Goal: Task Accomplishment & Management: Complete application form

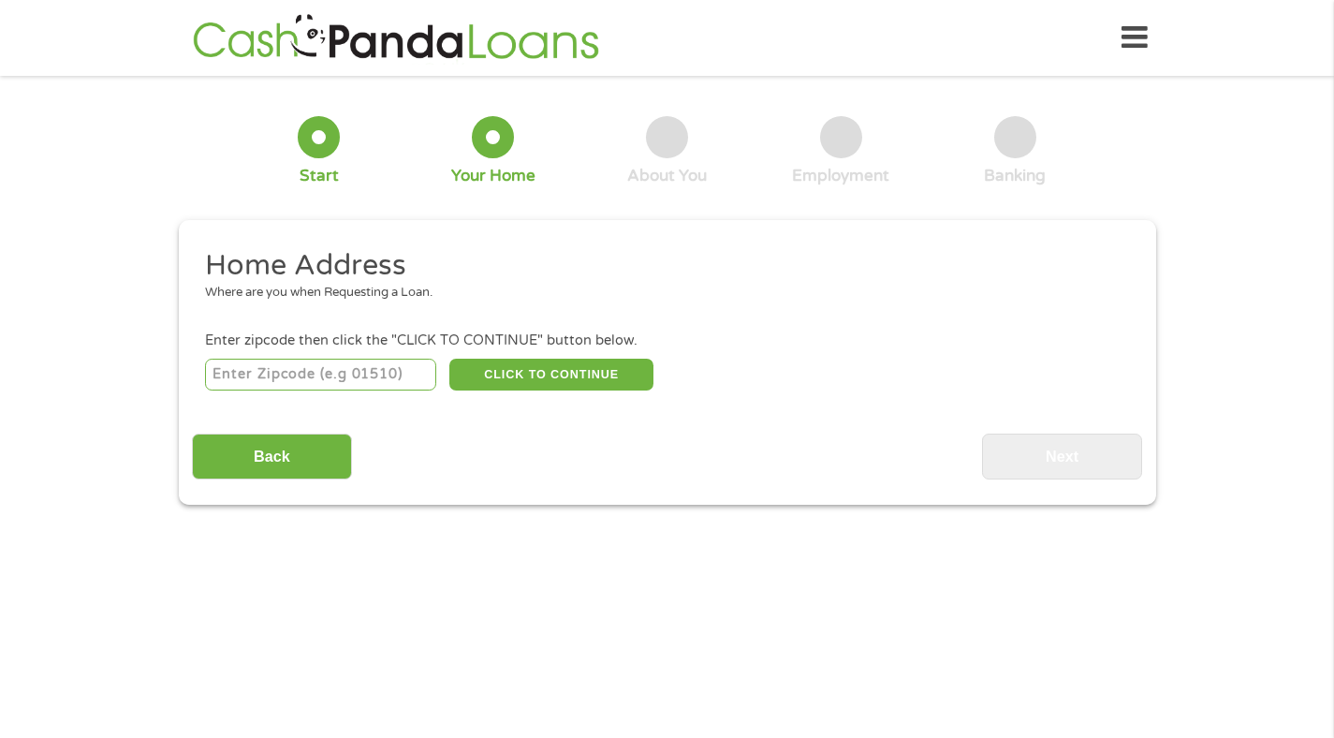
click at [358, 377] on input "number" at bounding box center [320, 375] width 231 height 32
type input "85353"
select select "[US_STATE]"
click at [550, 368] on button "CLICK TO CONTINUE" at bounding box center [551, 375] width 204 height 32
type input "85353"
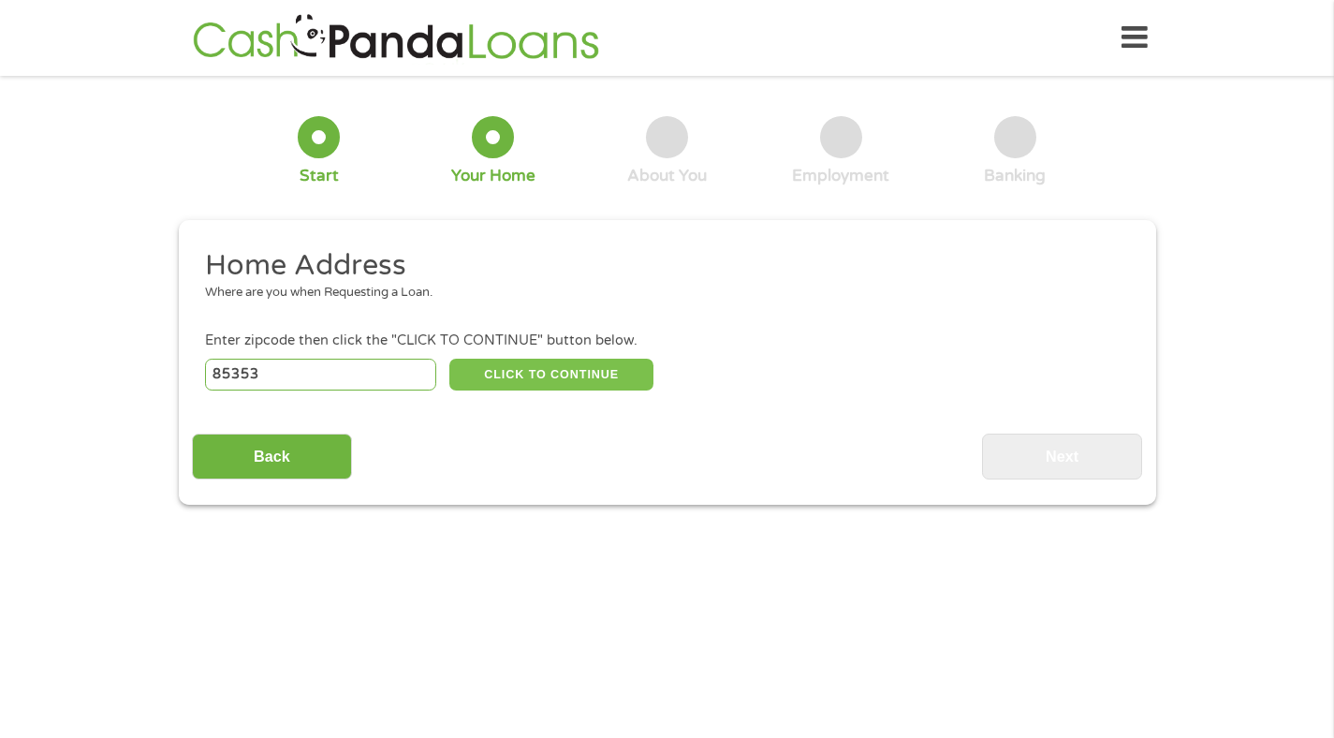
type input "[PERSON_NAME]"
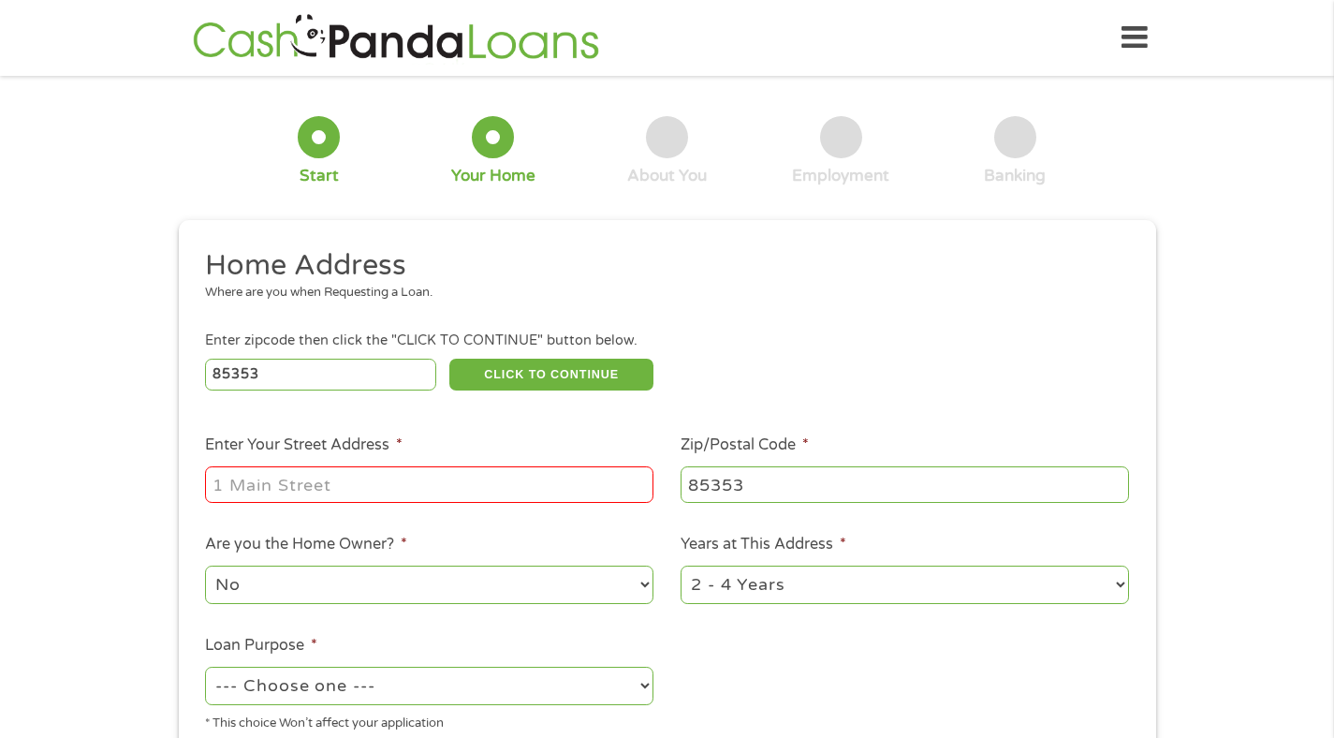
click at [562, 472] on input "Enter Your Street Address *" at bounding box center [429, 484] width 448 height 36
type input "[STREET_ADDRESS]"
click at [799, 580] on select "1 Year or less 1 - 2 Years 2 - 4 Years Over 4 Years" at bounding box center [905, 584] width 448 height 38
select select "24months"
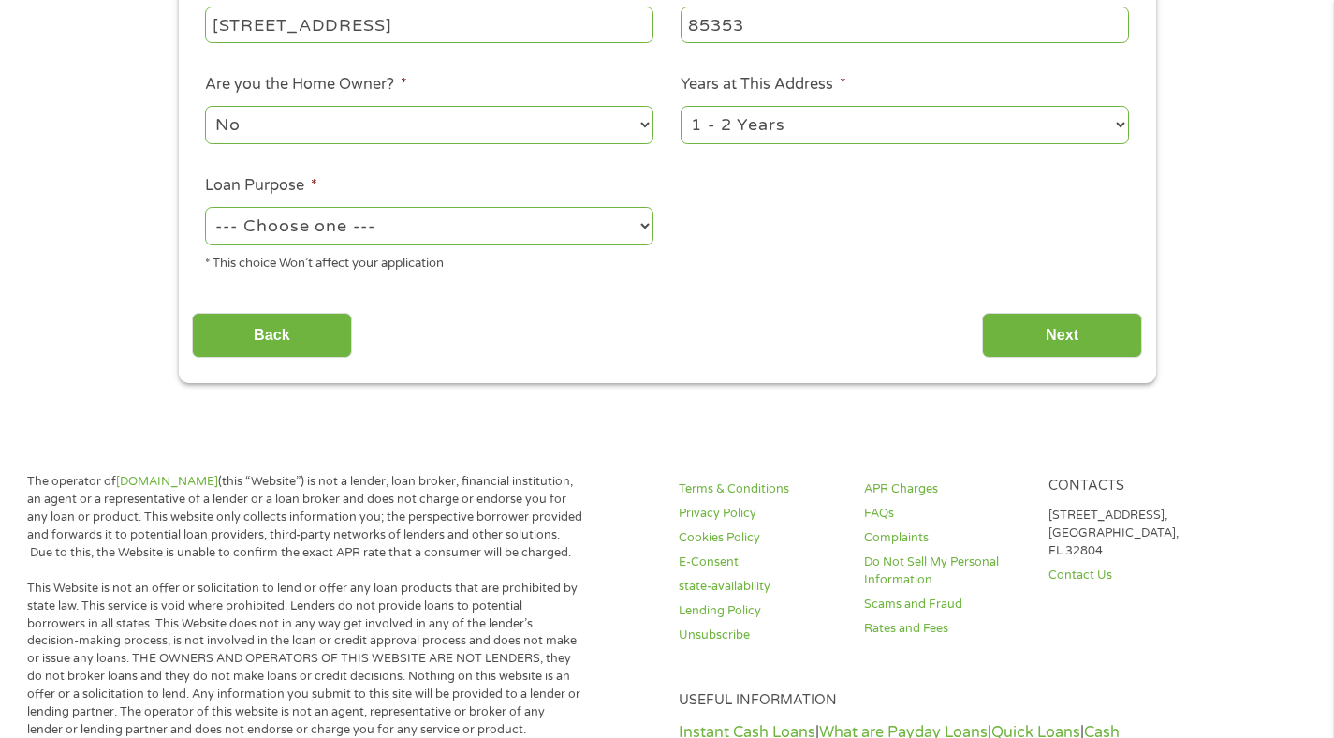
scroll to position [493, 0]
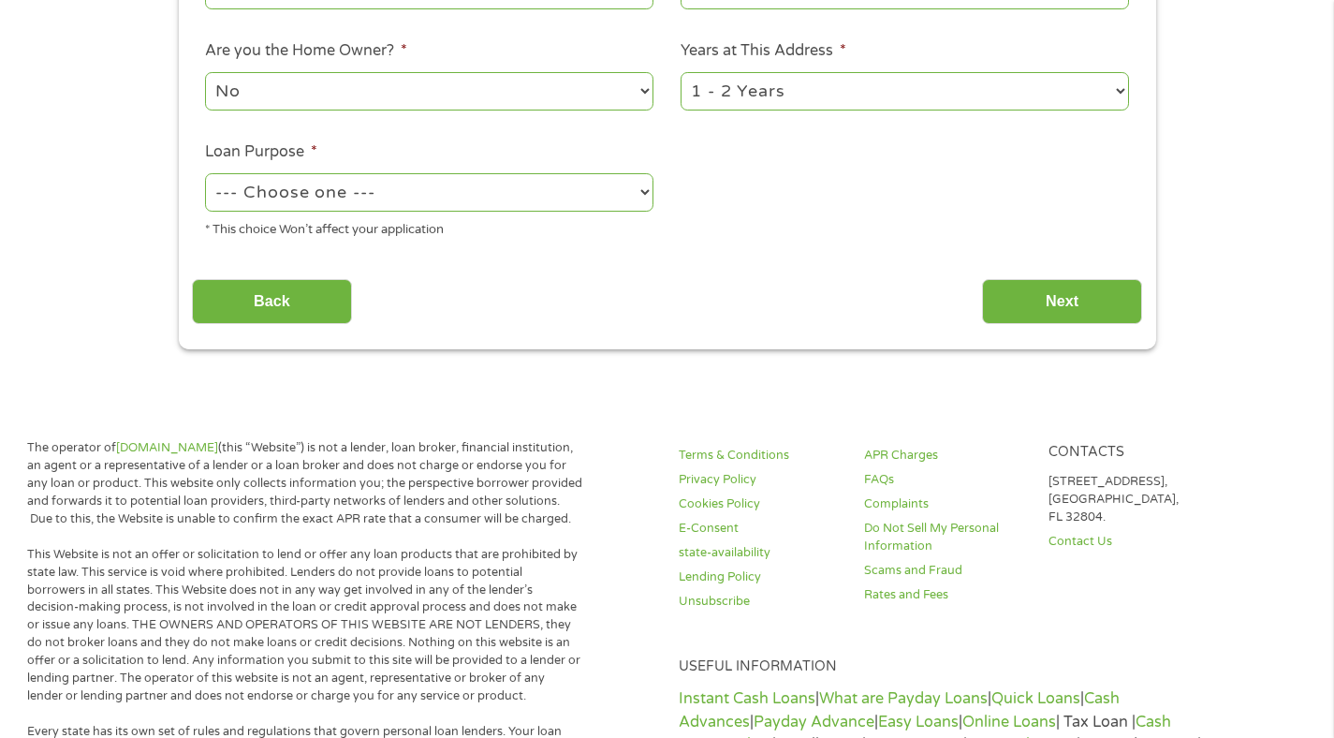
click at [640, 198] on select "--- Choose one --- Pay Bills Debt Consolidation Home Improvement Major Purchase…" at bounding box center [429, 192] width 448 height 38
select select "shorttermcash"
click at [1071, 302] on input "Next" at bounding box center [1062, 302] width 160 height 46
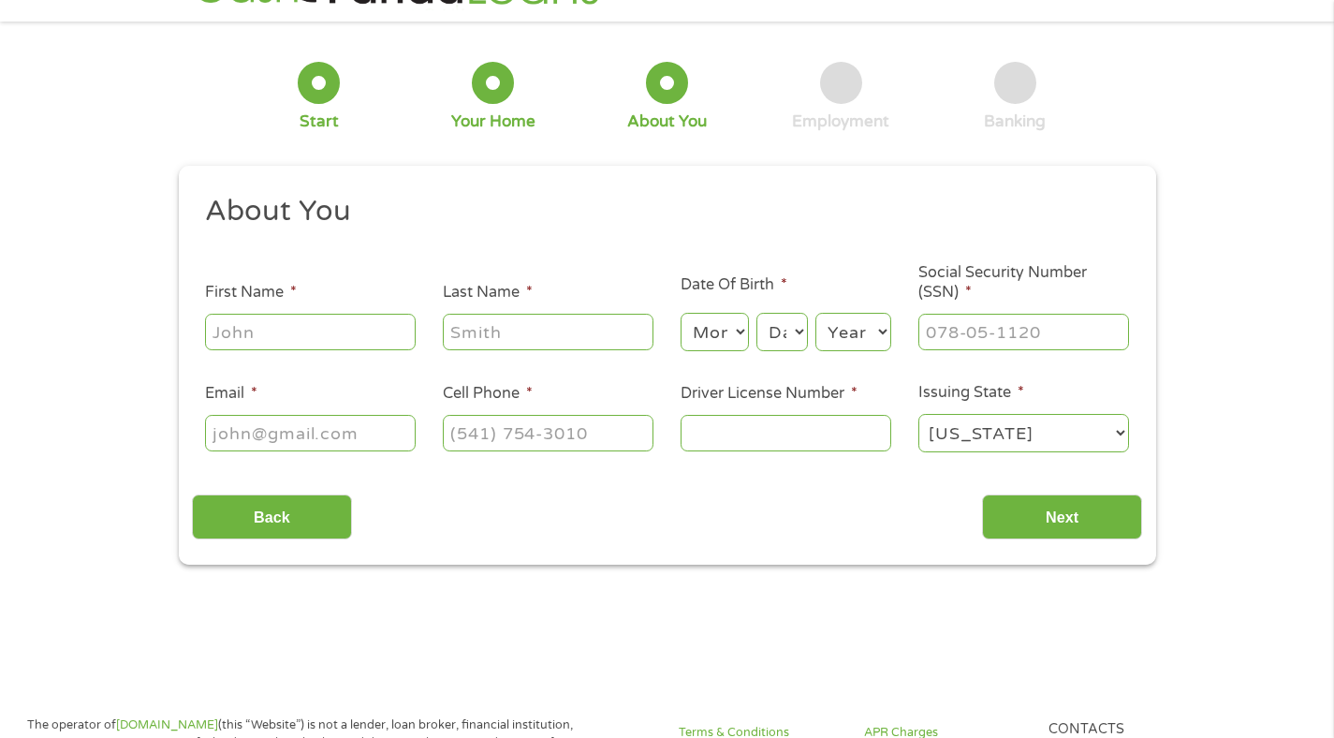
scroll to position [0, 0]
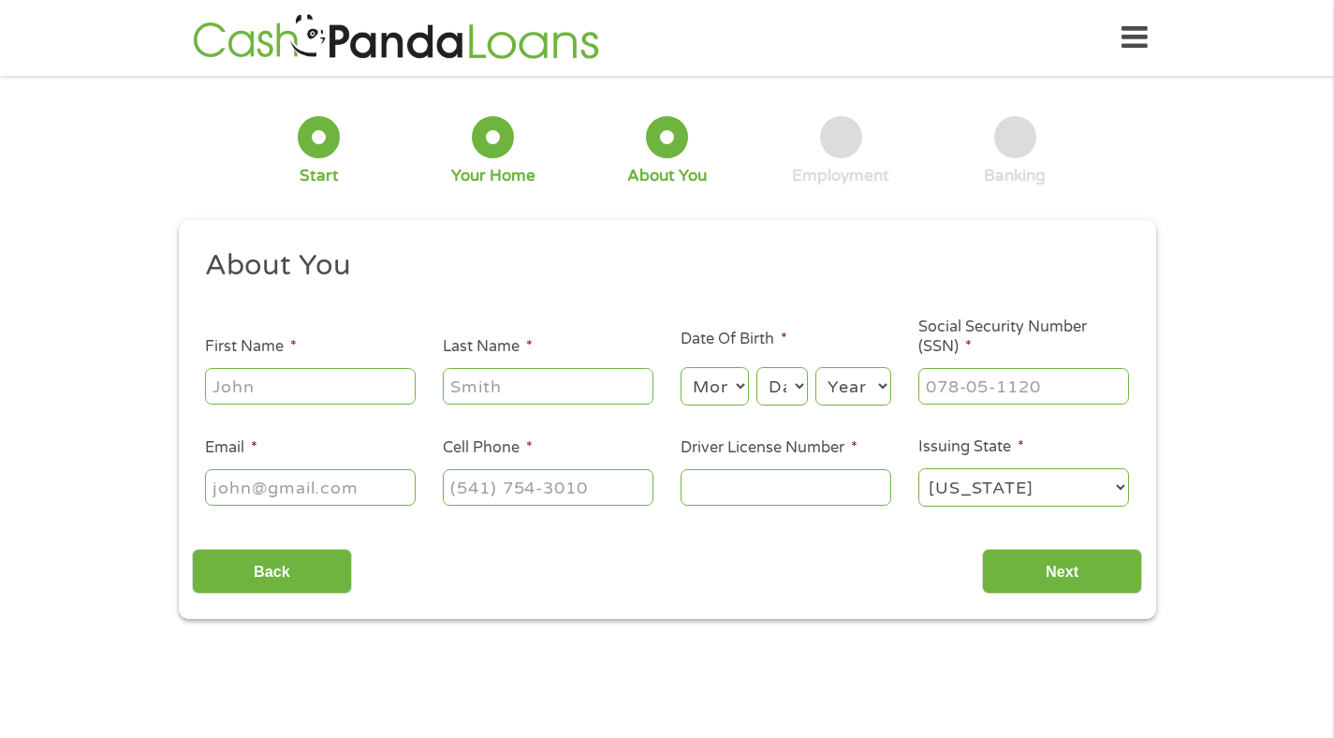
click at [393, 391] on input "First Name *" at bounding box center [310, 386] width 211 height 36
type input "[PERSON_NAME]"
type input "[PHONE_NUMBER]"
click at [723, 376] on select "Month 1 2 3 4 5 6 7 8 9 10 11 12" at bounding box center [715, 386] width 68 height 38
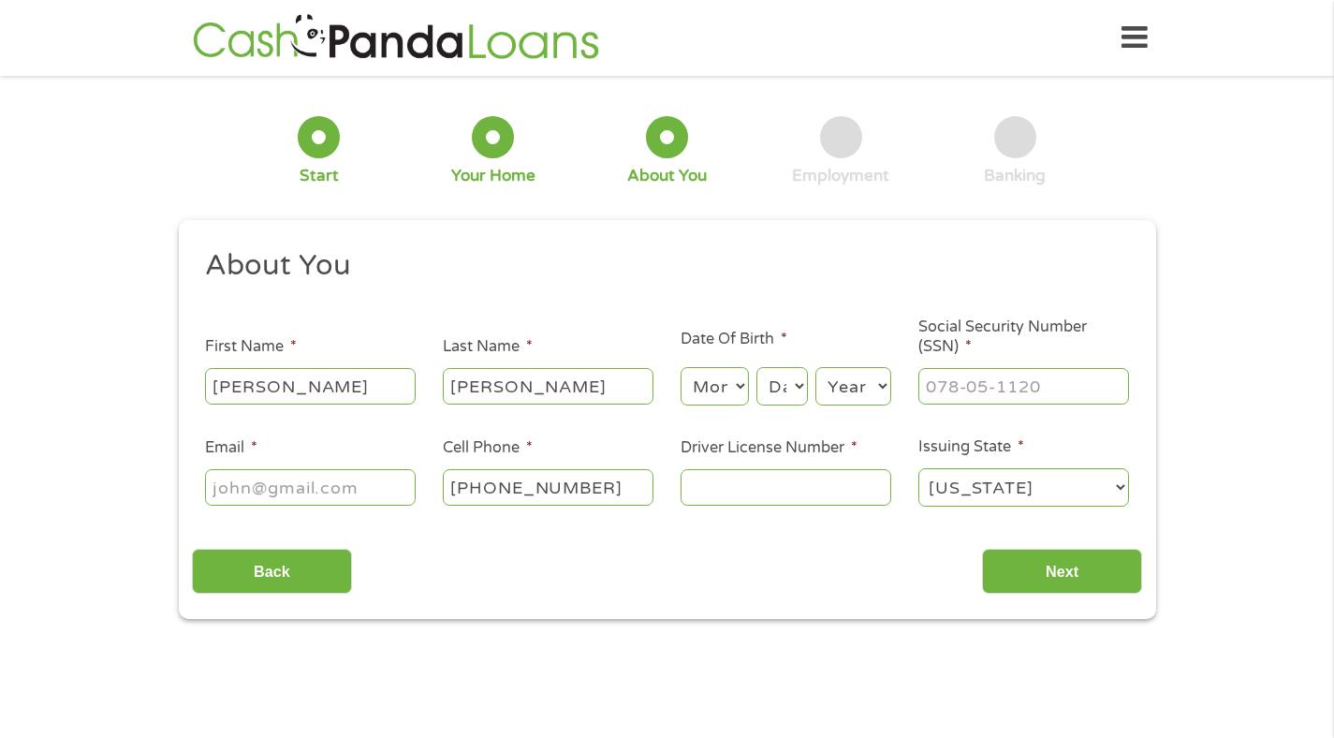
select select "9"
click at [785, 400] on select "Day 1 2 3 4 5 6 7 8 9 10 11 12 13 14 15 16 17 18 19 20 21 22 23 24 25 26 27 28 …" at bounding box center [781, 386] width 51 height 38
select select "5"
click at [869, 388] on select "Year [DATE] 2006 2005 2004 2003 2002 2001 2000 1999 1998 1997 1996 1995 1994 19…" at bounding box center [853, 386] width 76 height 38
select select "1967"
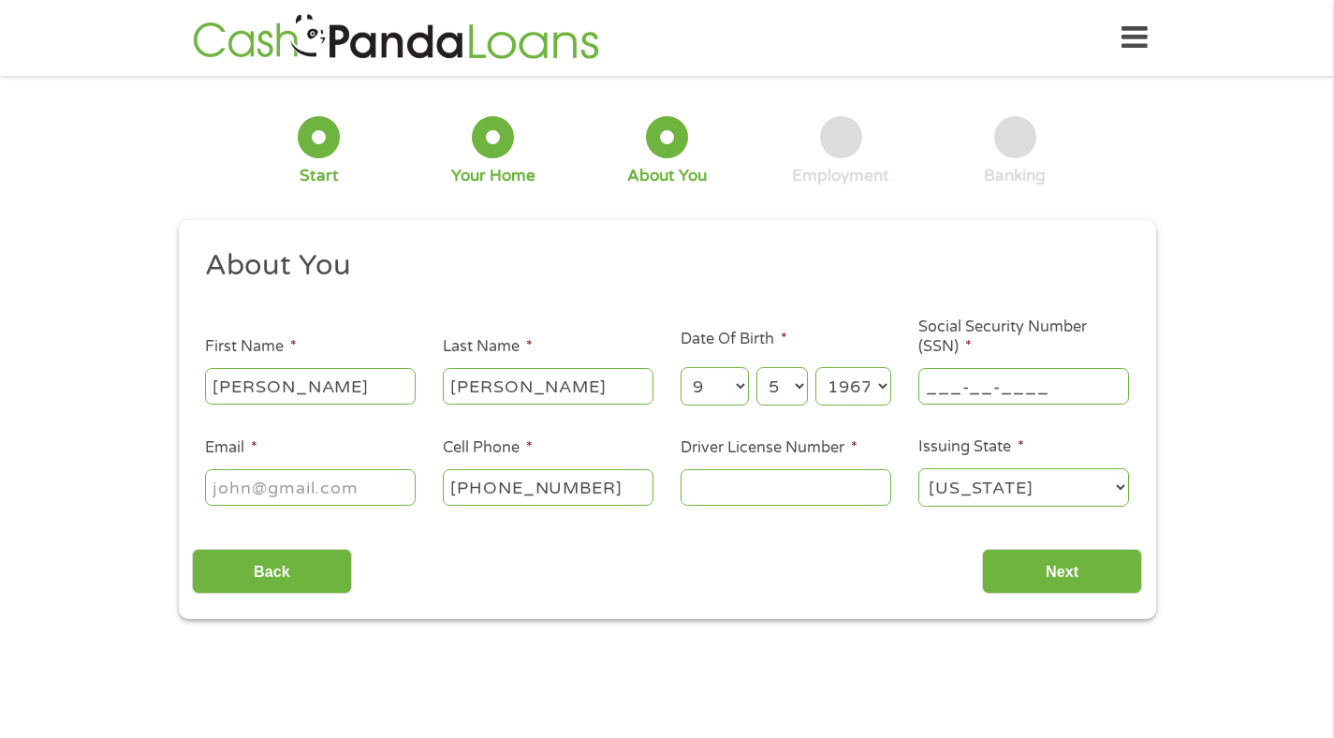
click at [1022, 375] on input "___-__-____" at bounding box center [1023, 386] width 211 height 36
type input "535-82-2738"
click at [393, 505] on input "Email *" at bounding box center [310, 487] width 211 height 36
click at [390, 494] on input "Email *" at bounding box center [310, 487] width 211 height 36
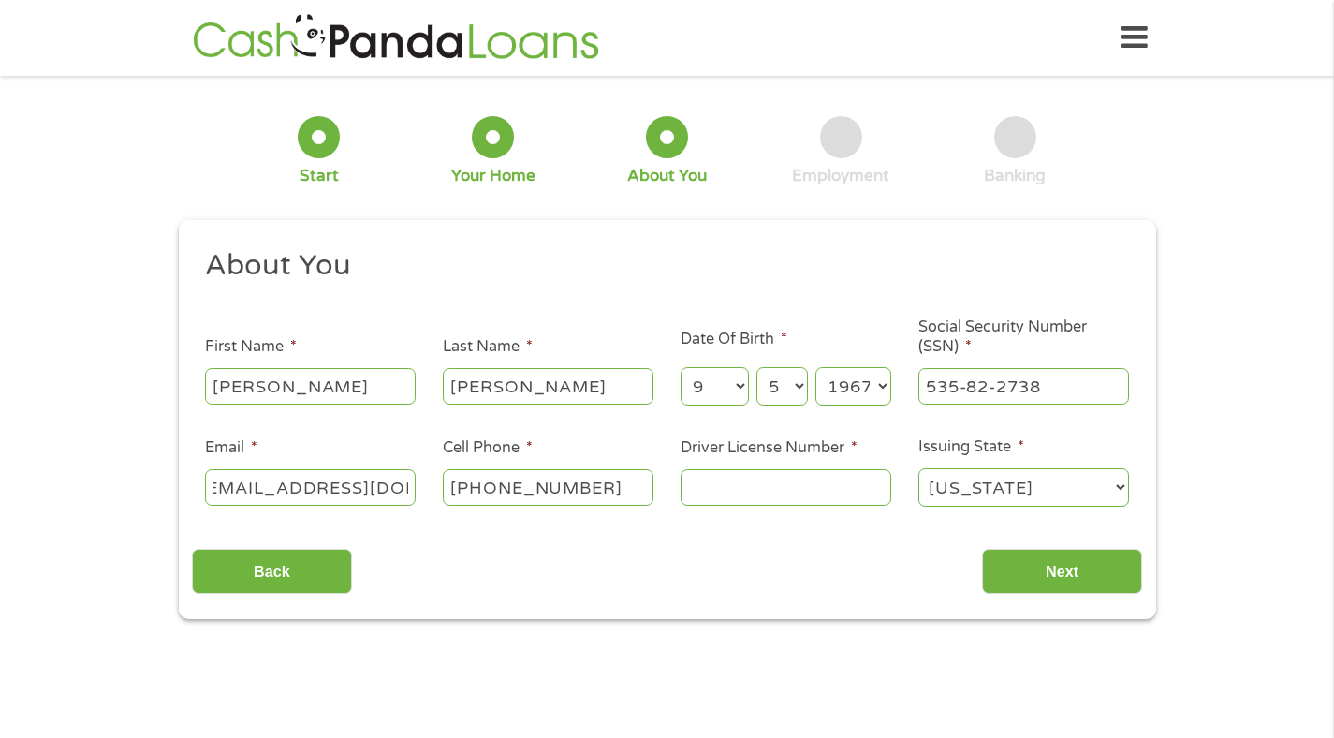
type input "[EMAIL_ADDRESS][DOMAIN_NAME]"
click at [781, 502] on input "Driver License Number *" at bounding box center [786, 487] width 211 height 36
type input "K93917989"
click at [1033, 567] on input "Next" at bounding box center [1062, 572] width 160 height 46
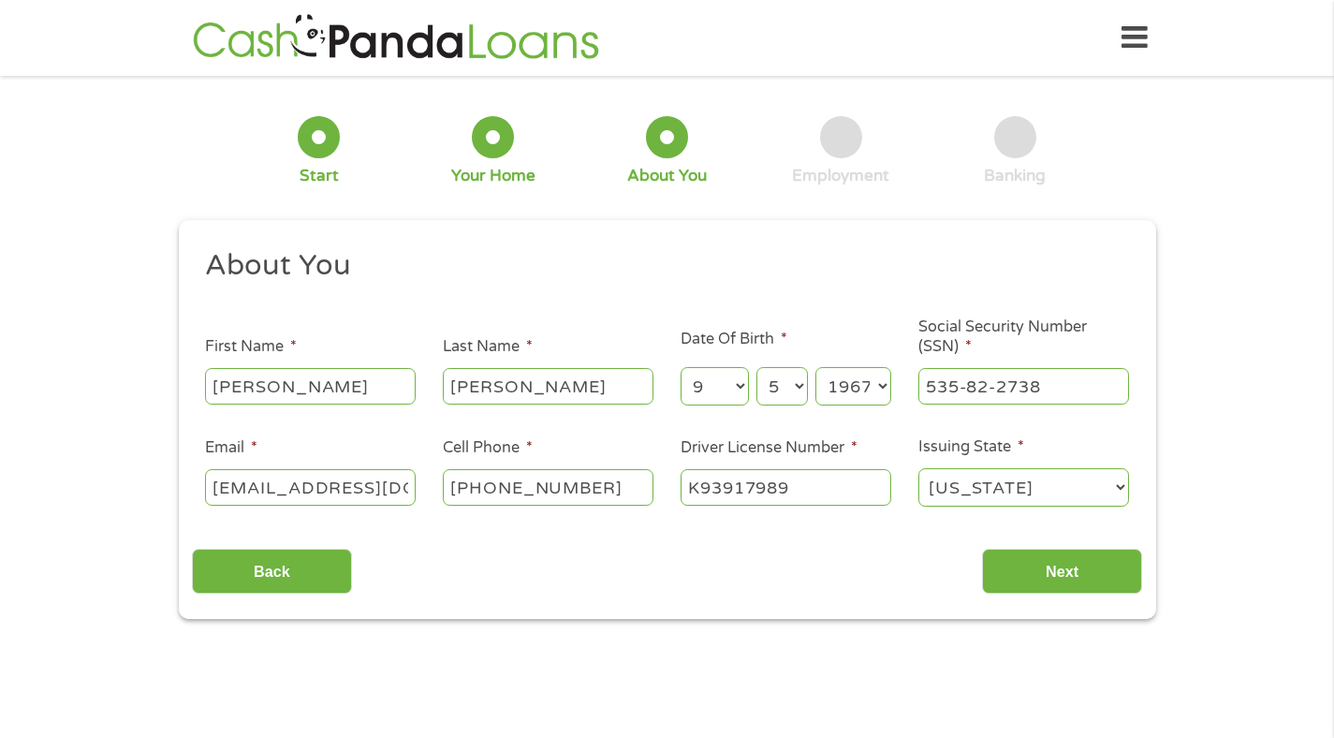
scroll to position [7, 7]
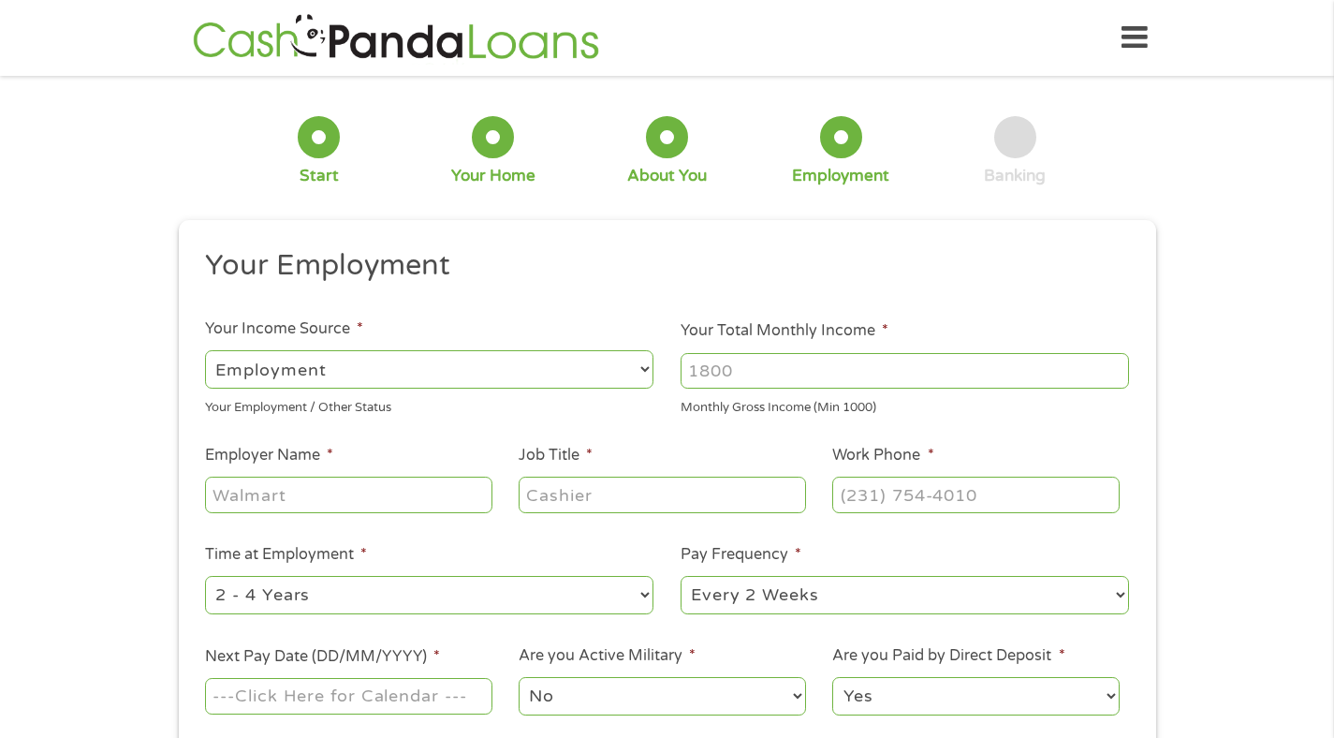
click at [711, 375] on input "Your Total Monthly Income *" at bounding box center [905, 371] width 448 height 36
type input "4240"
click at [367, 492] on input "Employer Name *" at bounding box center [348, 495] width 286 height 36
type input "Summit Rheumatology"
click at [555, 494] on input "Job Title *" at bounding box center [662, 495] width 286 height 36
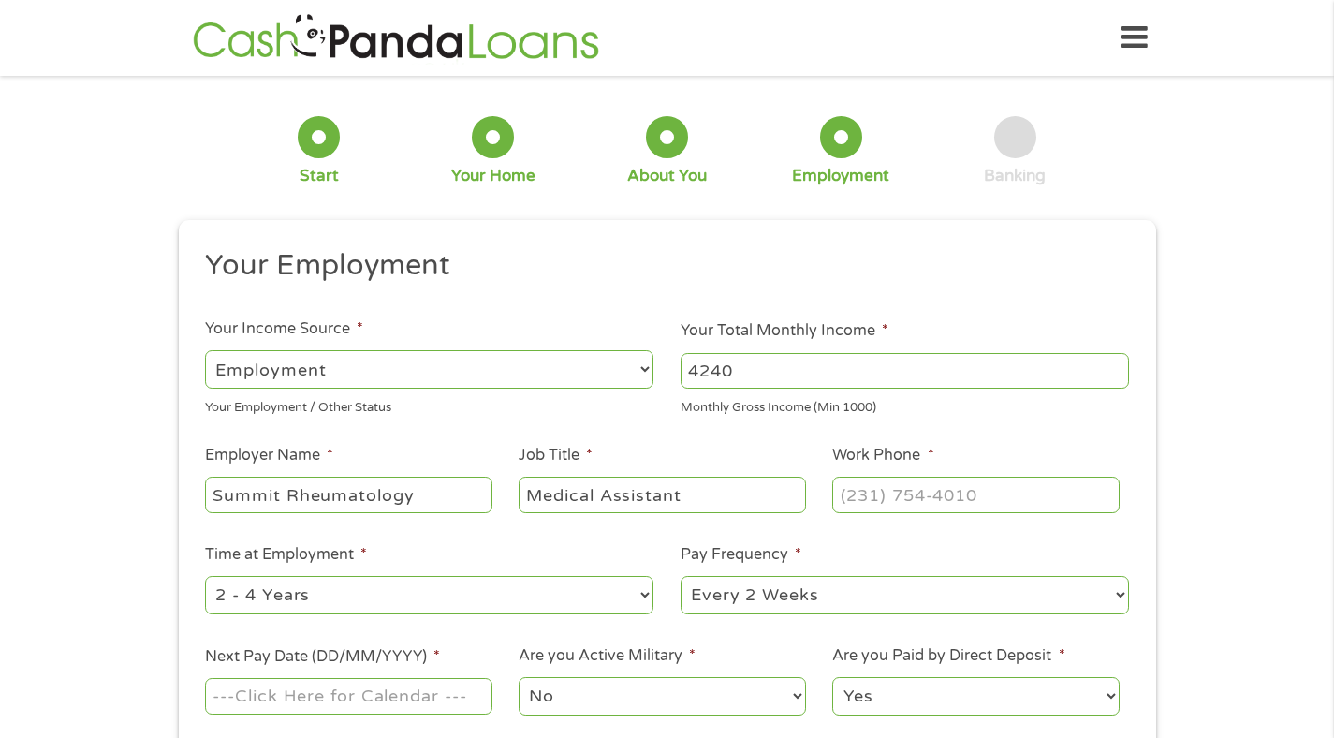
type input "Medical Assistant"
click at [840, 496] on input "(___) ___-____" at bounding box center [975, 495] width 286 height 36
type input "[PHONE_NUMBER]"
click at [651, 596] on select "--- Choose one --- 1 Year or less 1 - 2 Years 2 - 4 Years Over 4 Years" at bounding box center [429, 595] width 448 height 38
select select "12months"
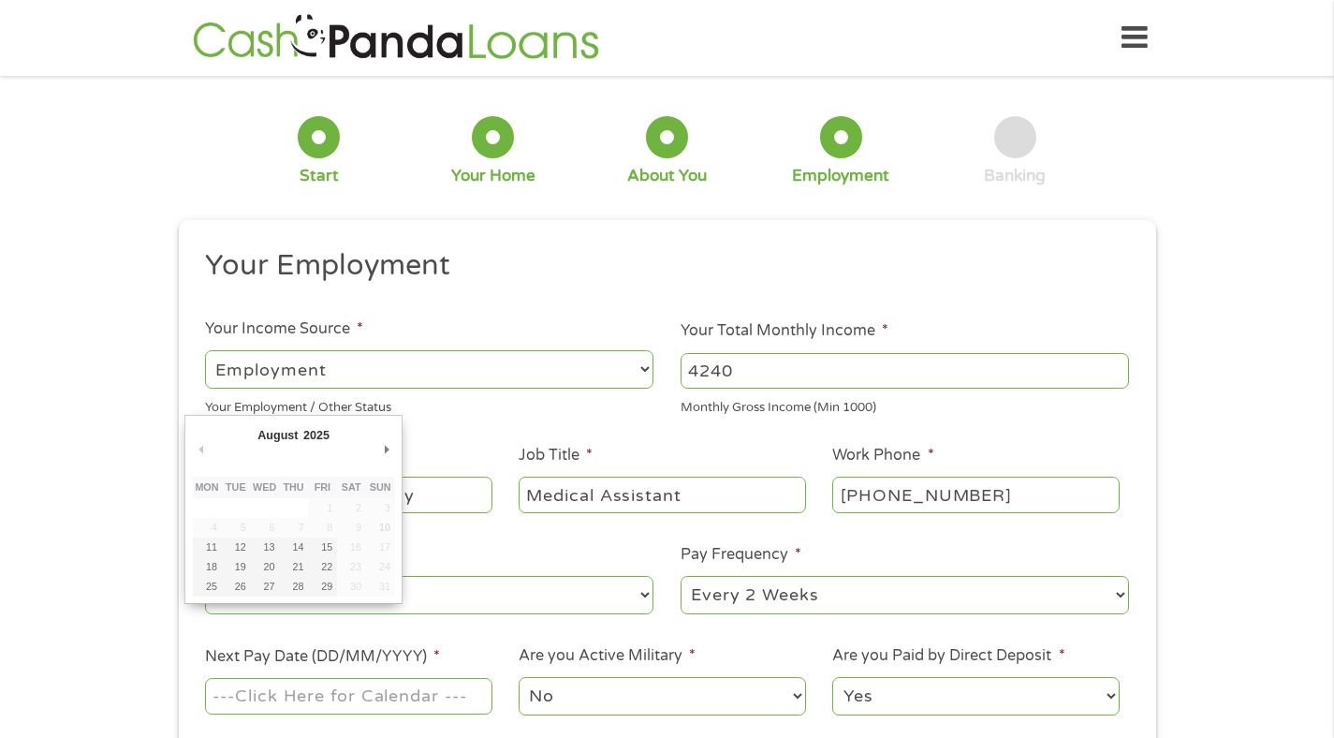
click at [475, 706] on input "Next Pay Date (DD/MM/YYYY) *" at bounding box center [348, 696] width 286 height 36
type input "[DATE]"
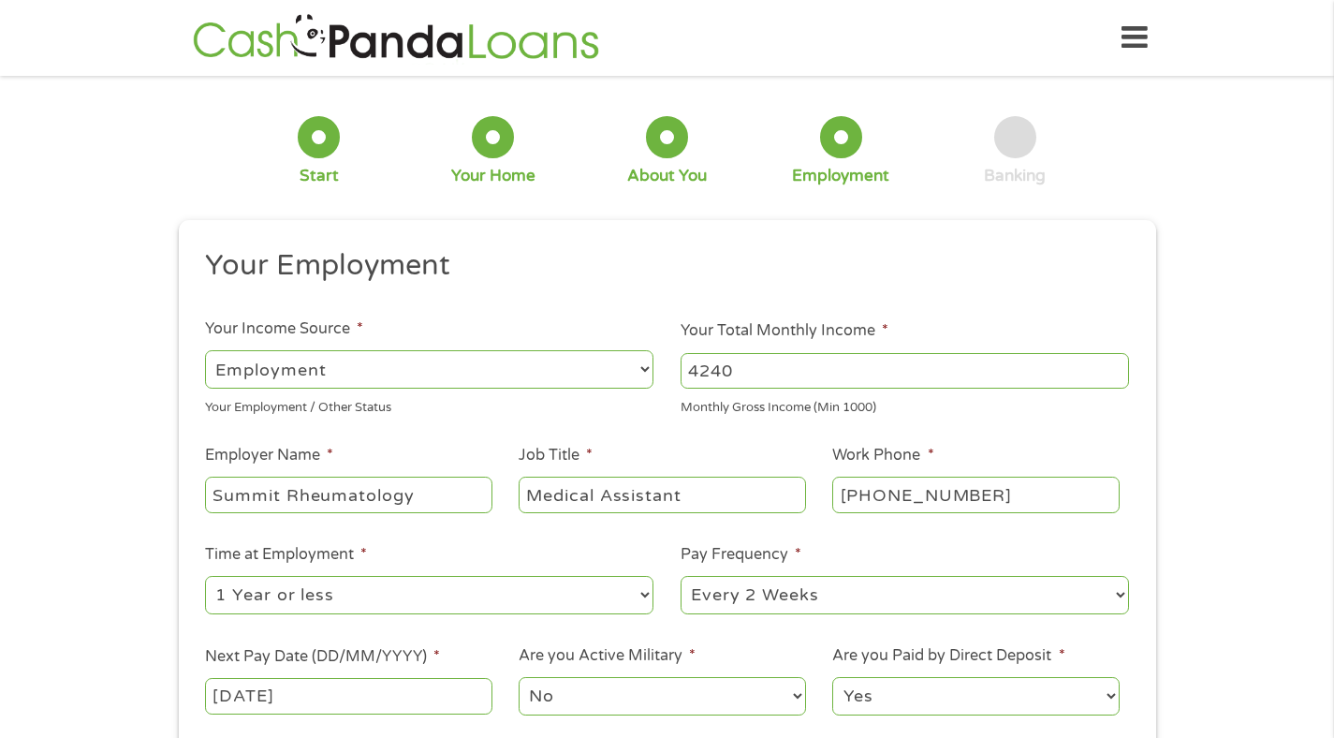
click at [934, 702] on select "Yes No" at bounding box center [975, 696] width 286 height 38
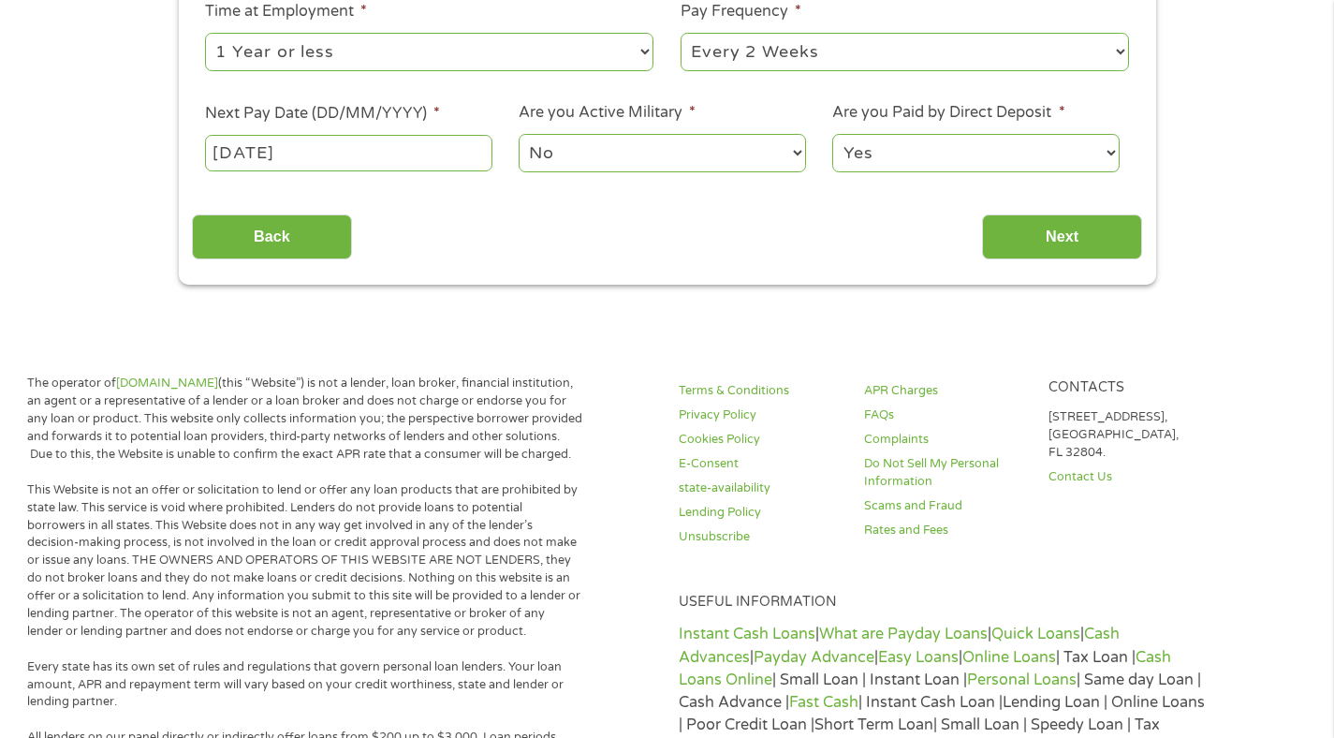
scroll to position [539, 0]
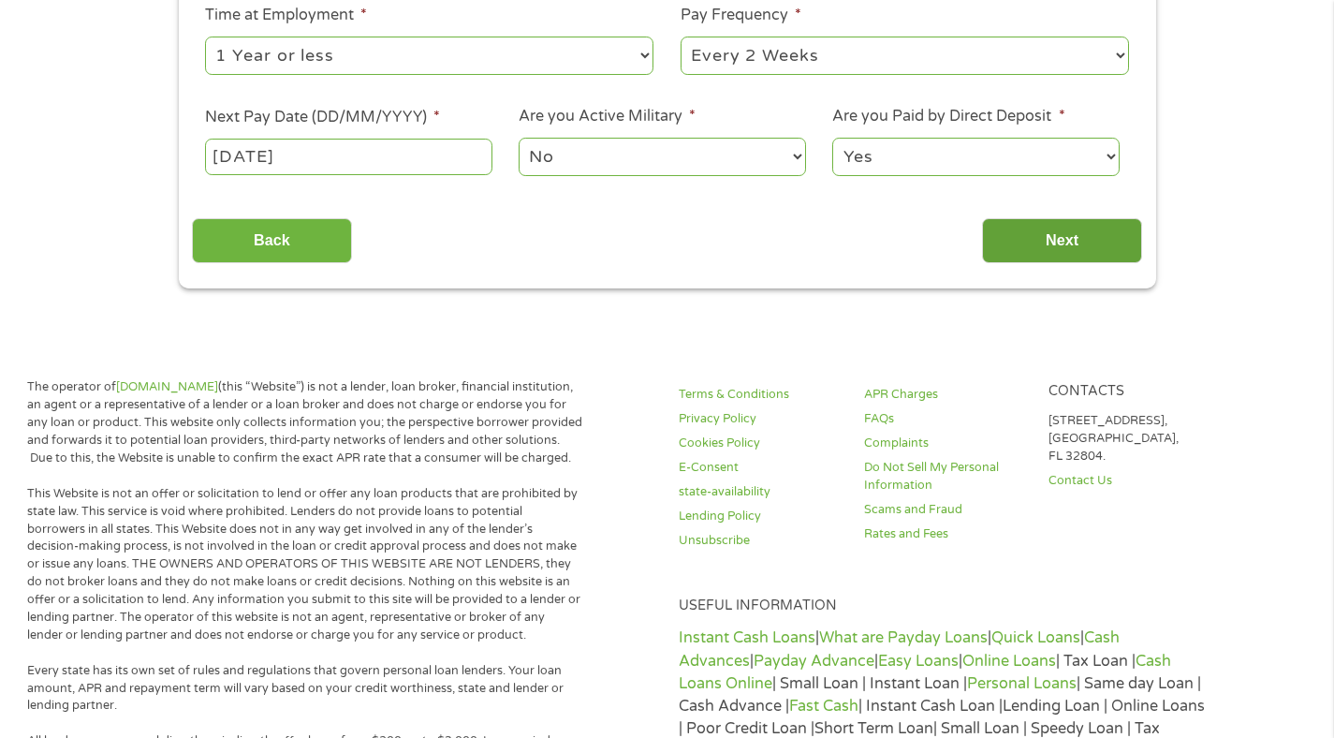
click at [1075, 248] on input "Next" at bounding box center [1062, 241] width 160 height 46
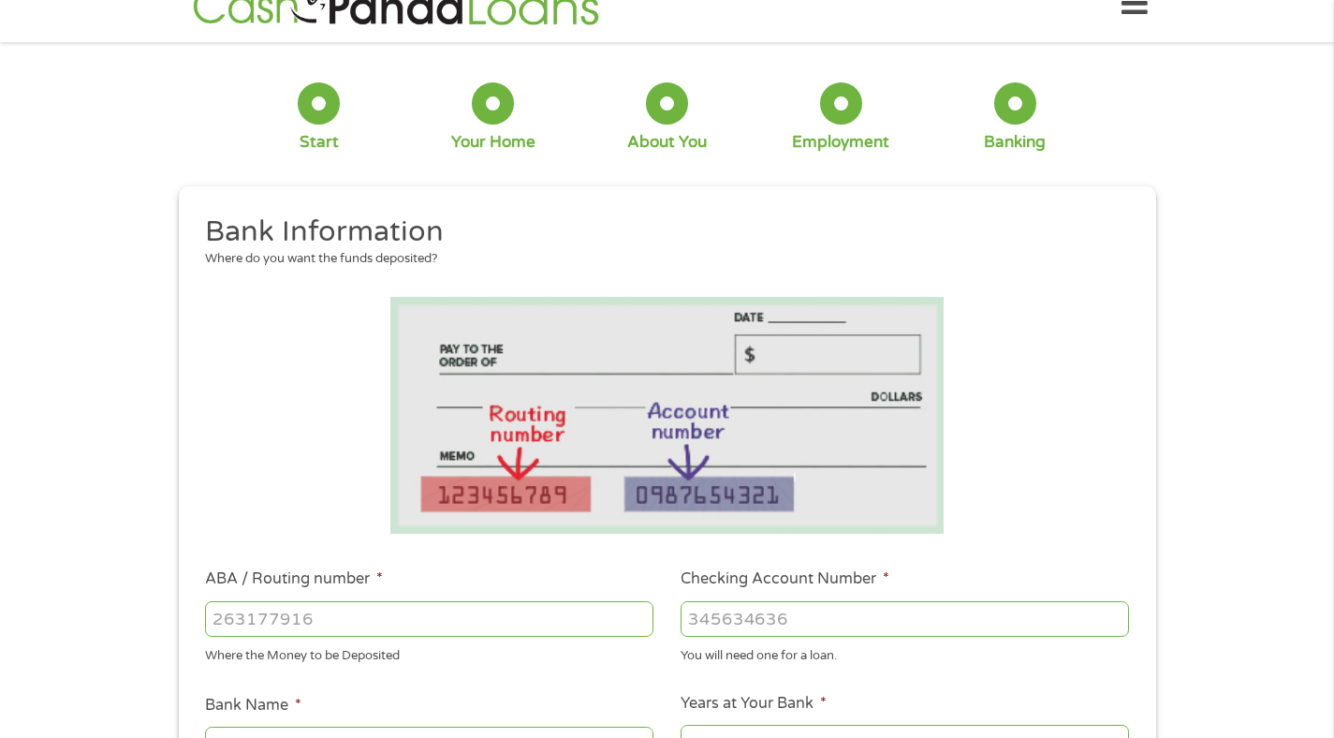
scroll to position [0, 0]
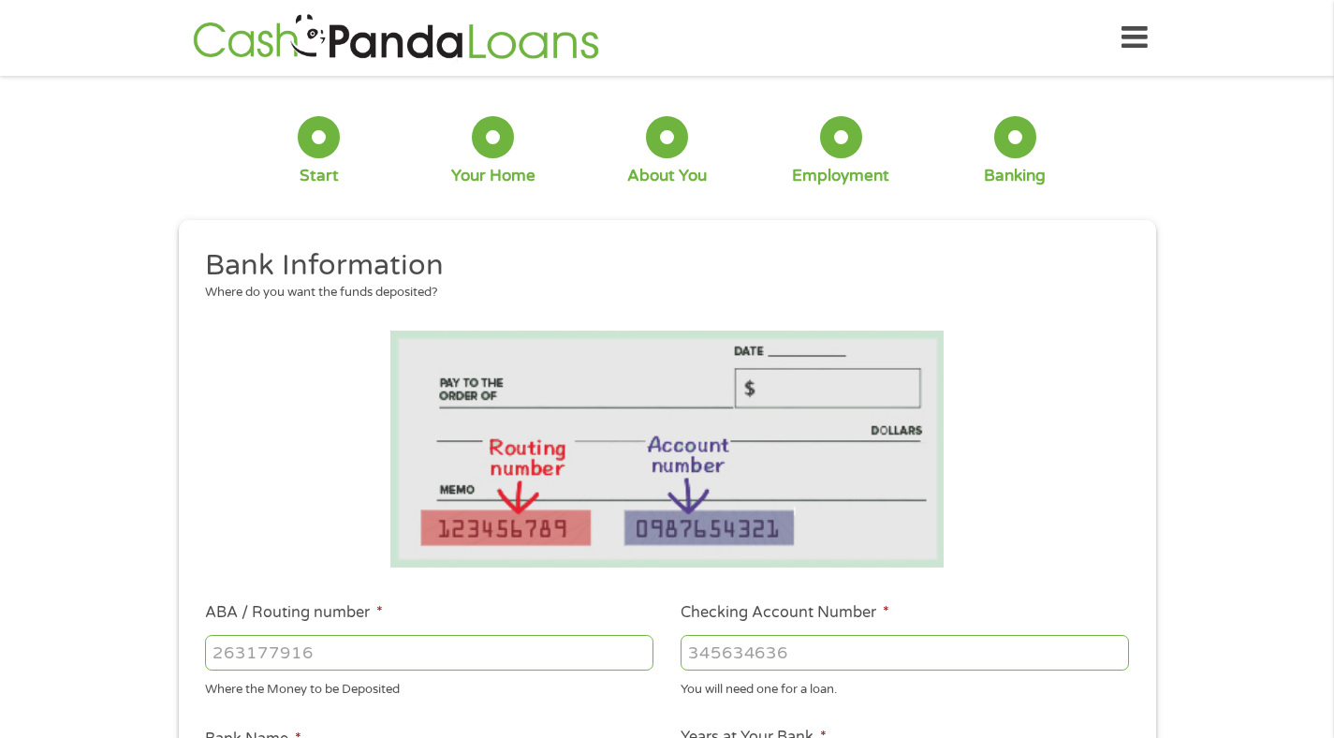
click at [497, 650] on input "ABA / Routing number *" at bounding box center [429, 653] width 448 height 36
click at [354, 658] on input "ABA / Routing number *" at bounding box center [429, 653] width 448 height 36
type input "122100024"
type input "JPMORGAN CHASE BANK NA"
type input "122100024"
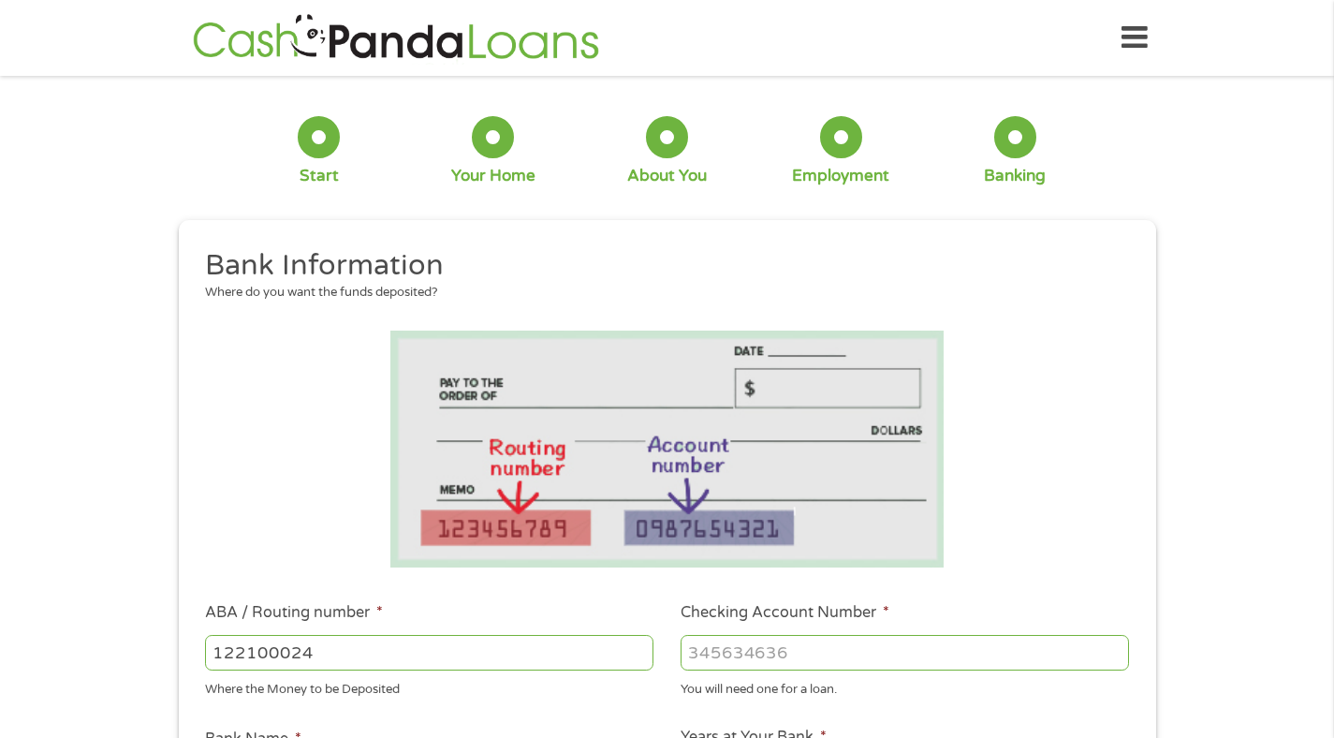
click at [753, 642] on input "Checking Account Number *" at bounding box center [905, 653] width 448 height 36
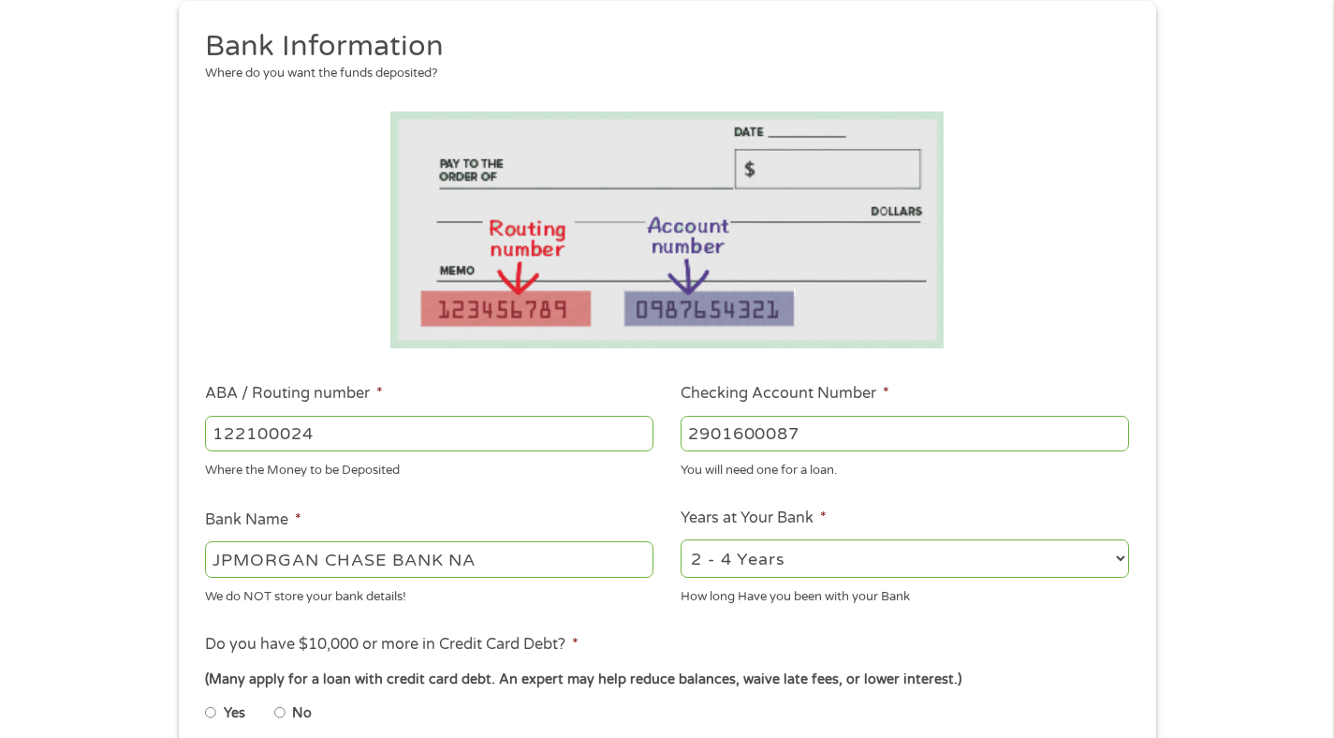
scroll to position [223, 0]
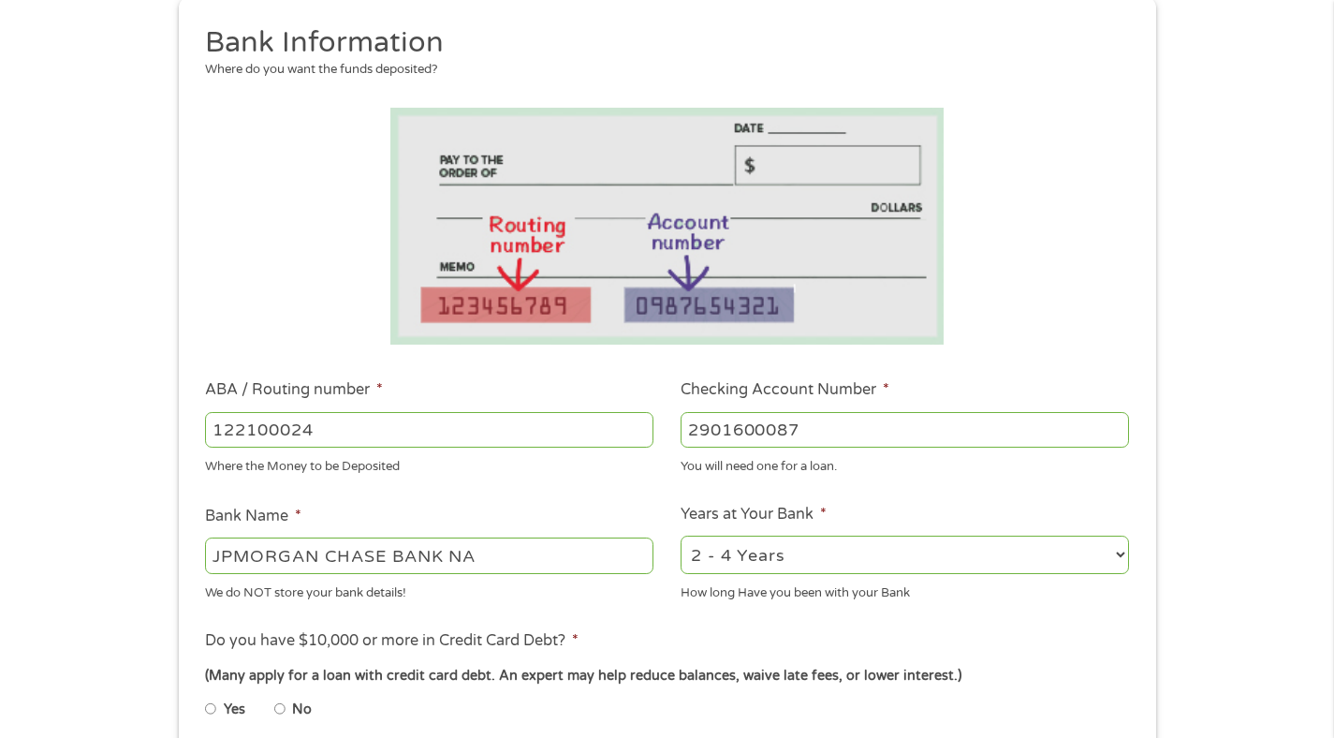
type input "2901600087"
click at [793, 544] on select "2 - 4 Years 6 - 12 Months 1 - 2 Years Over 4 Years" at bounding box center [905, 555] width 448 height 38
select select "60months"
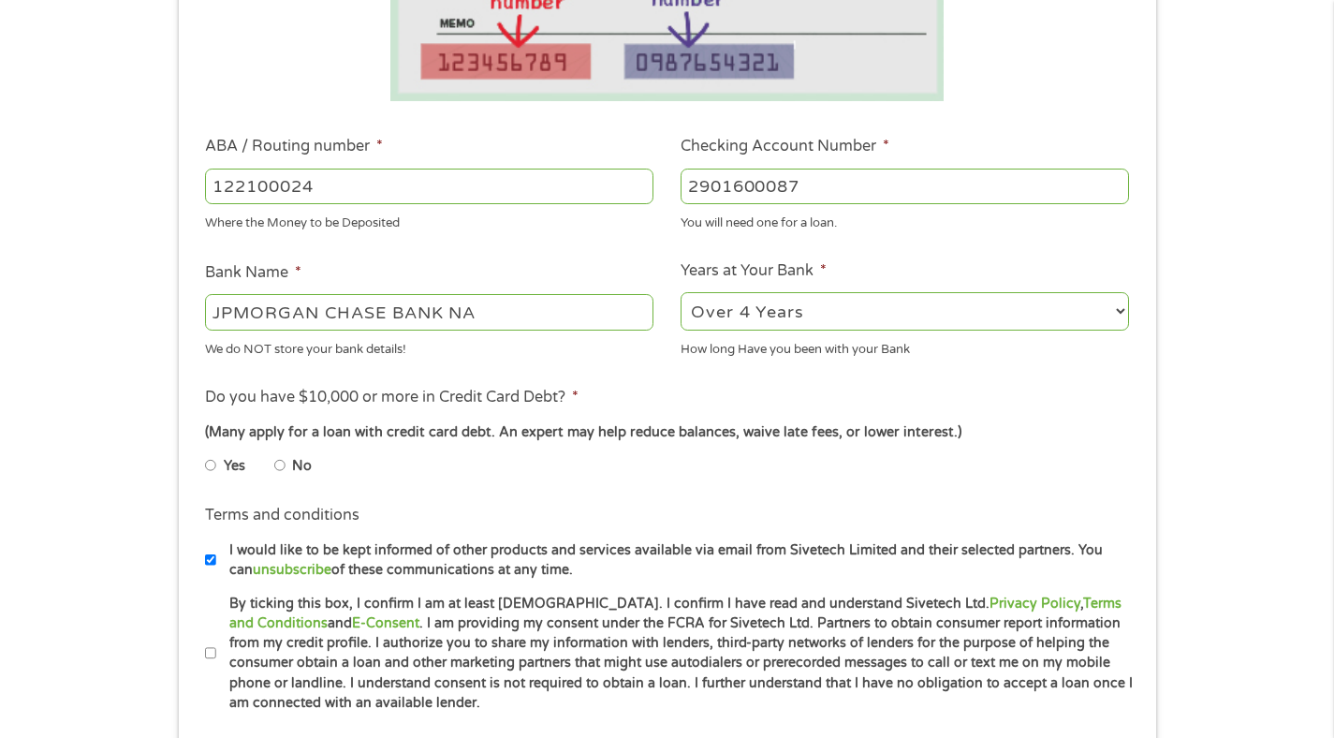
scroll to position [499, 0]
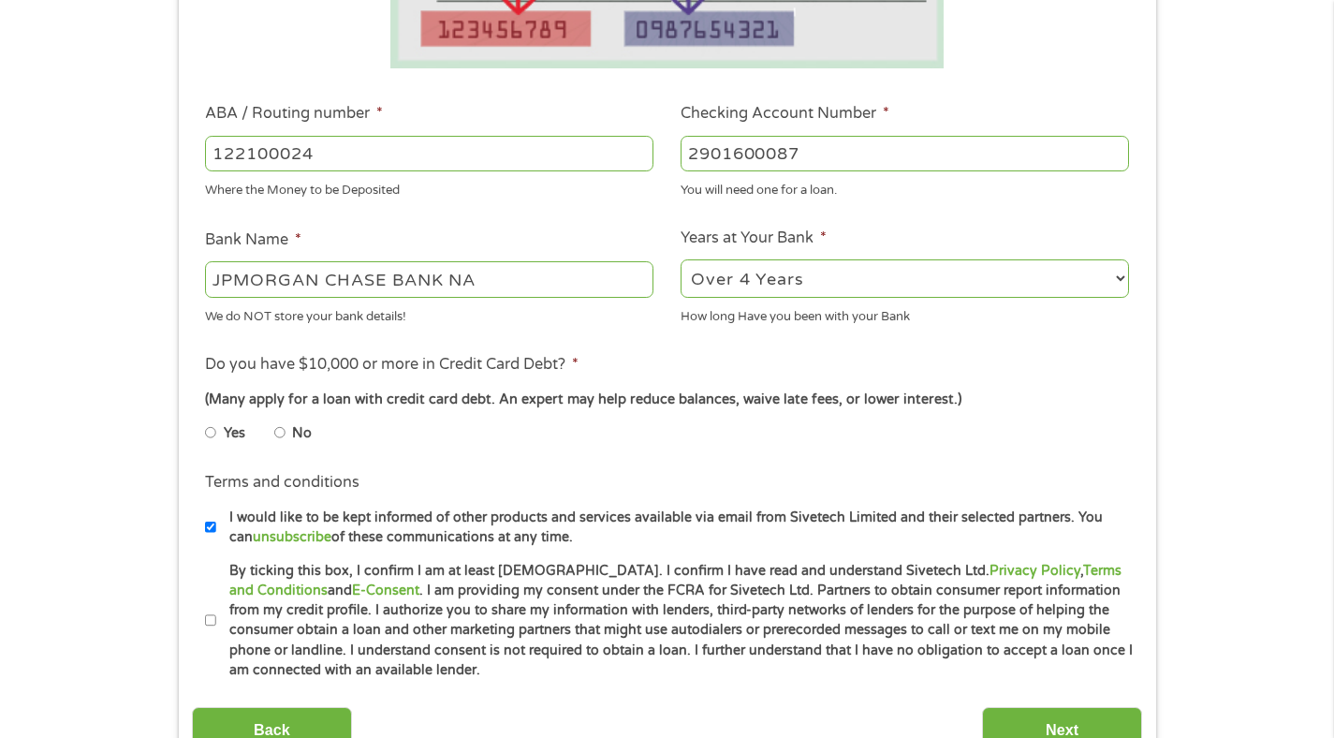
click at [287, 432] on li "No" at bounding box center [307, 433] width 67 height 37
click at [275, 436] on input "No" at bounding box center [279, 433] width 11 height 30
radio input "true"
click at [222, 526] on label "I would like to be kept informed of other products and services available via e…" at bounding box center [675, 527] width 918 height 40
click at [216, 526] on input "I would like to be kept informed of other products and services available via e…" at bounding box center [210, 527] width 11 height 30
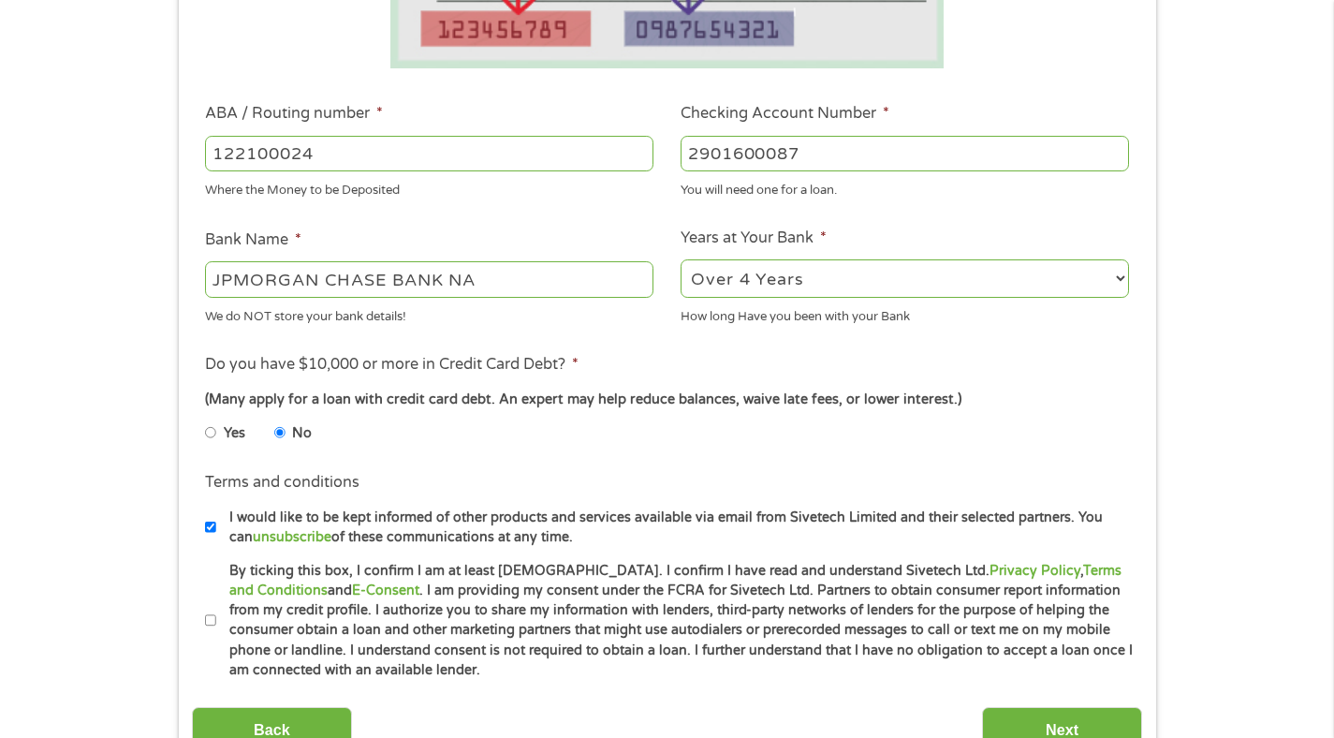
checkbox input "false"
click at [214, 620] on input "By ticking this box, I confirm I am at least [DEMOGRAPHIC_DATA]. I confirm I ha…" at bounding box center [210, 621] width 11 height 30
checkbox input "true"
click at [1078, 726] on input "Next" at bounding box center [1062, 730] width 160 height 46
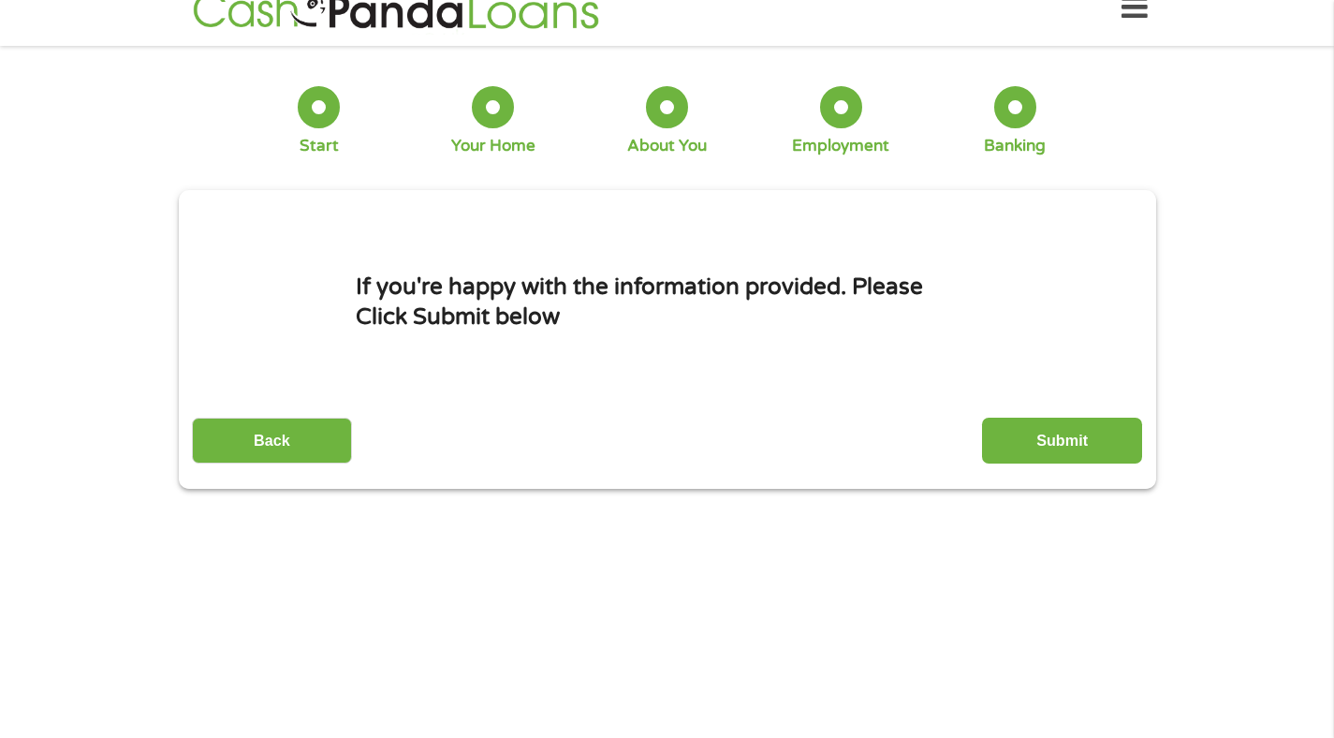
scroll to position [0, 0]
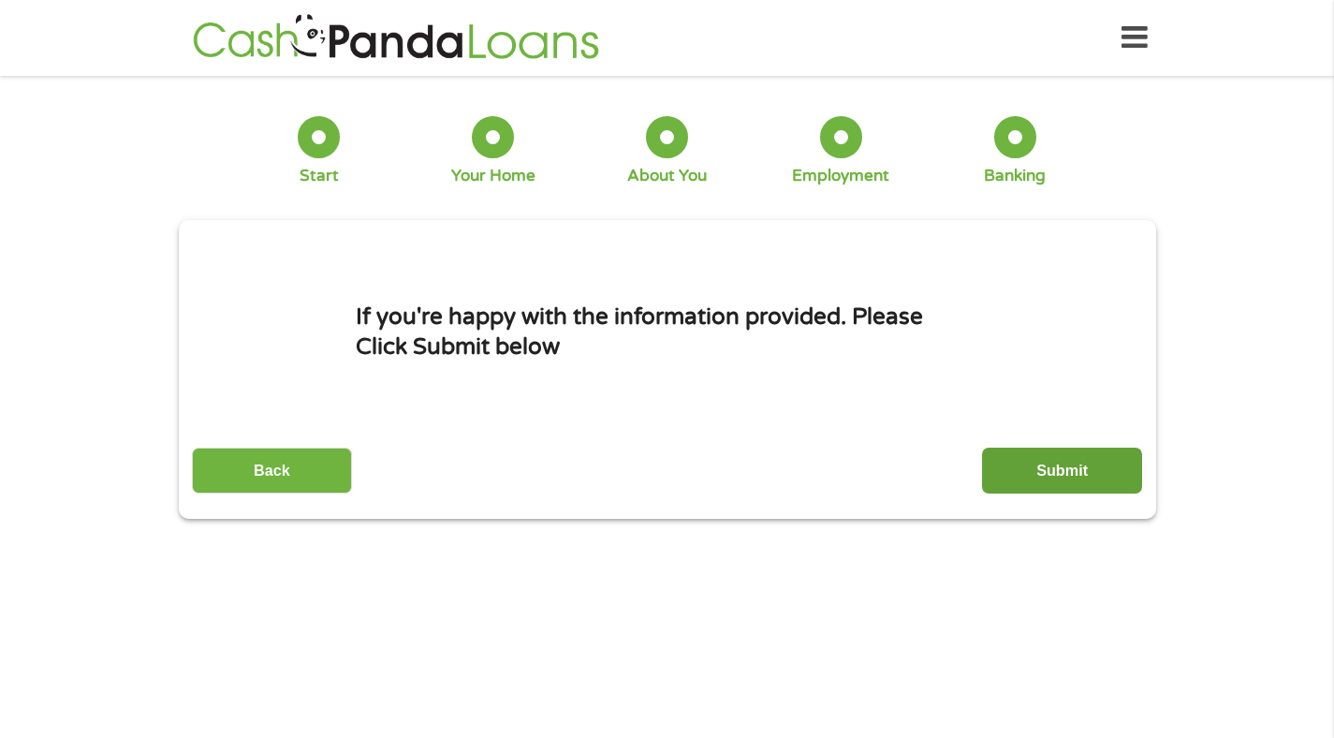
click at [1091, 469] on input "Submit" at bounding box center [1062, 471] width 160 height 46
